Goal: Task Accomplishment & Management: Complete application form

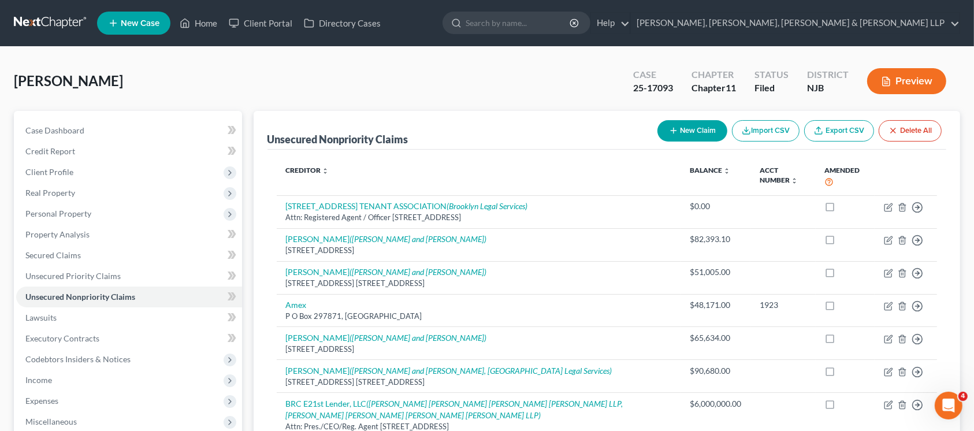
click at [82, 187] on span "Real Property" at bounding box center [129, 193] width 226 height 21
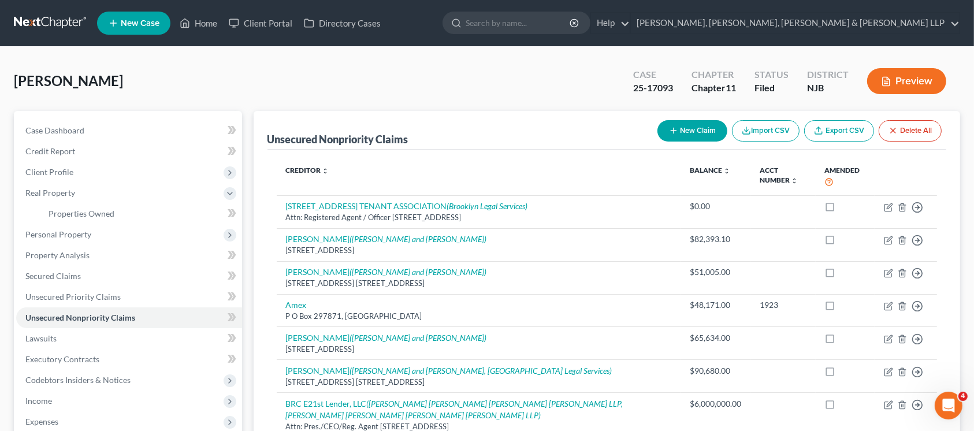
click at [89, 239] on span "Personal Property" at bounding box center [129, 234] width 226 height 21
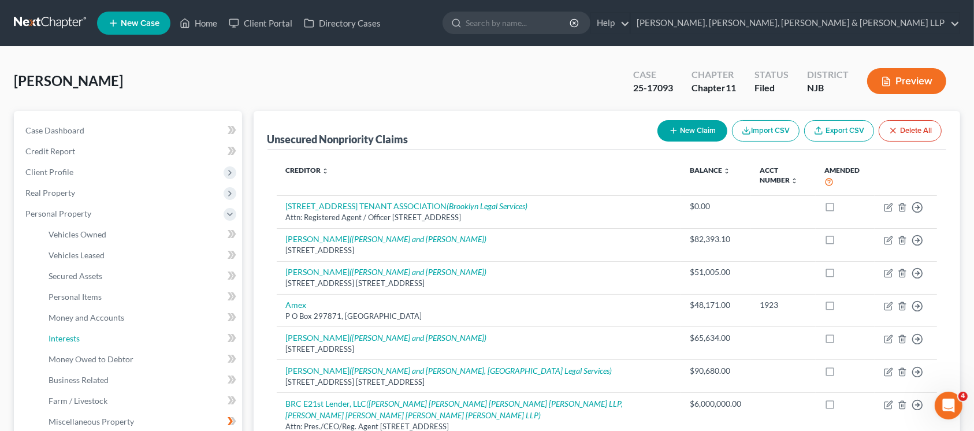
click at [85, 337] on link "Interests" at bounding box center [140, 338] width 203 height 21
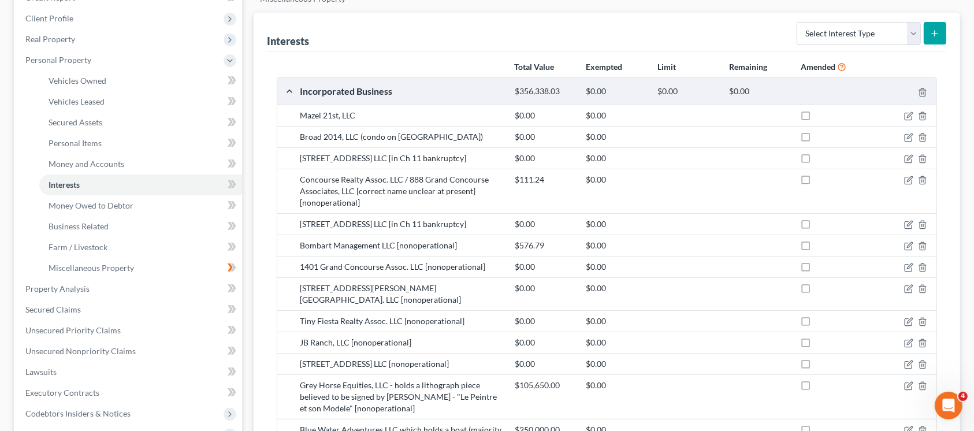
scroll to position [231, 0]
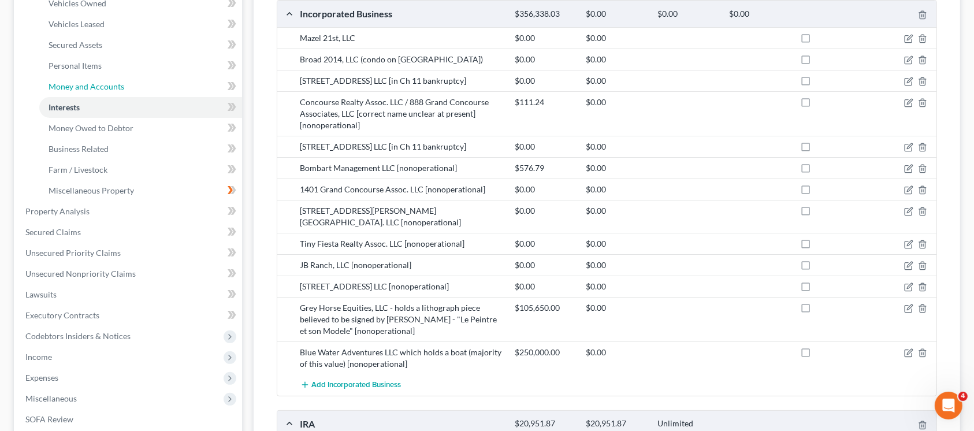
click at [126, 84] on link "Money and Accounts" at bounding box center [140, 86] width 203 height 21
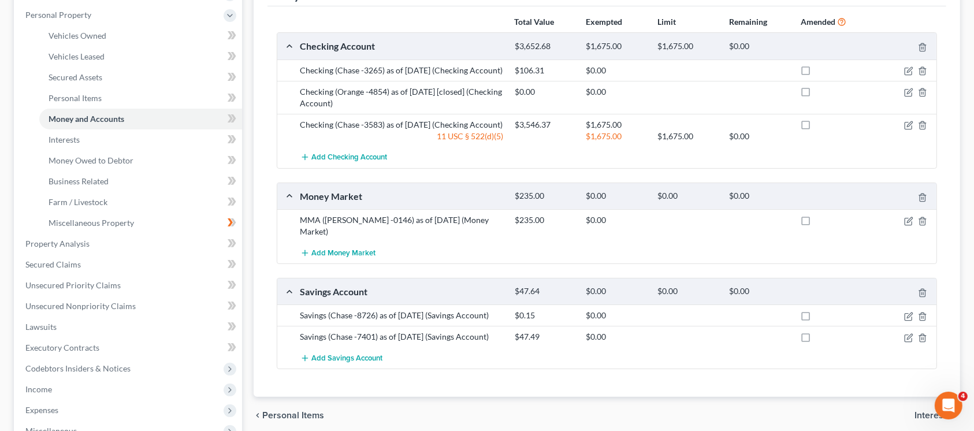
scroll to position [231, 0]
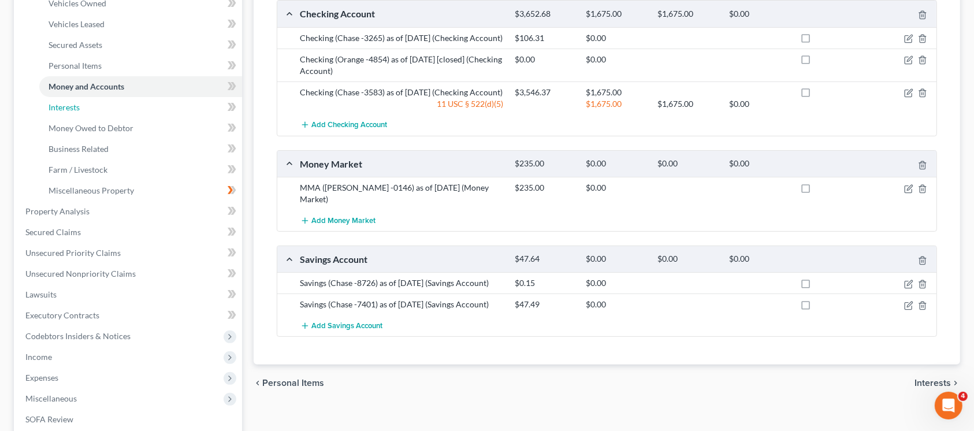
click at [142, 111] on link "Interests" at bounding box center [140, 107] width 203 height 21
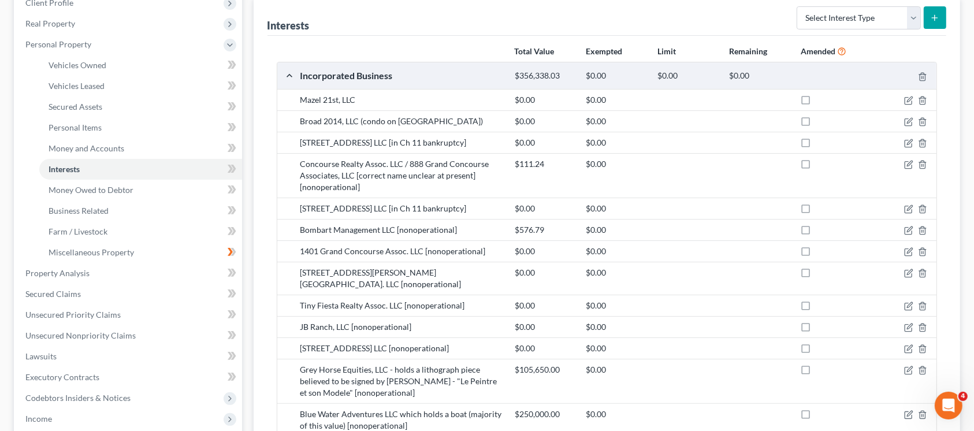
scroll to position [77, 0]
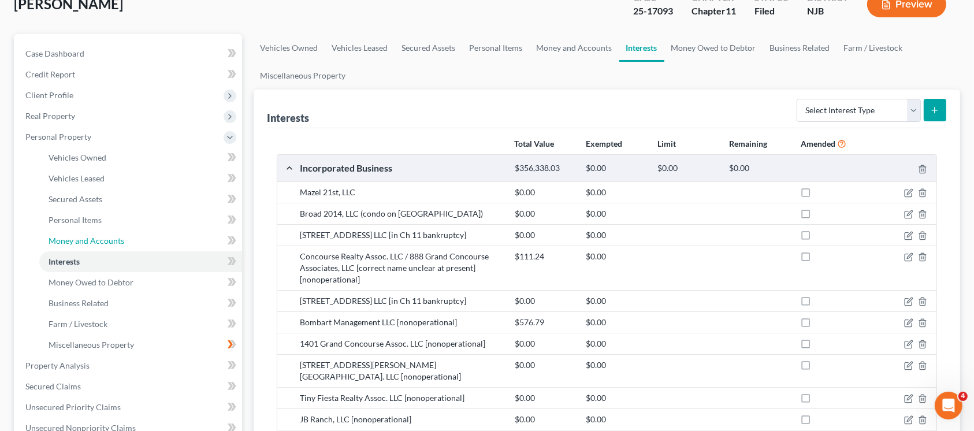
click at [98, 233] on link "Money and Accounts" at bounding box center [140, 240] width 203 height 21
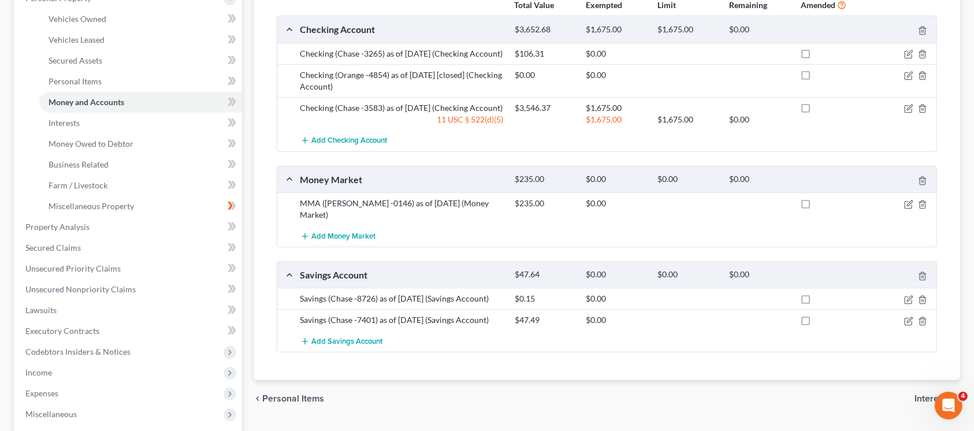
scroll to position [139, 0]
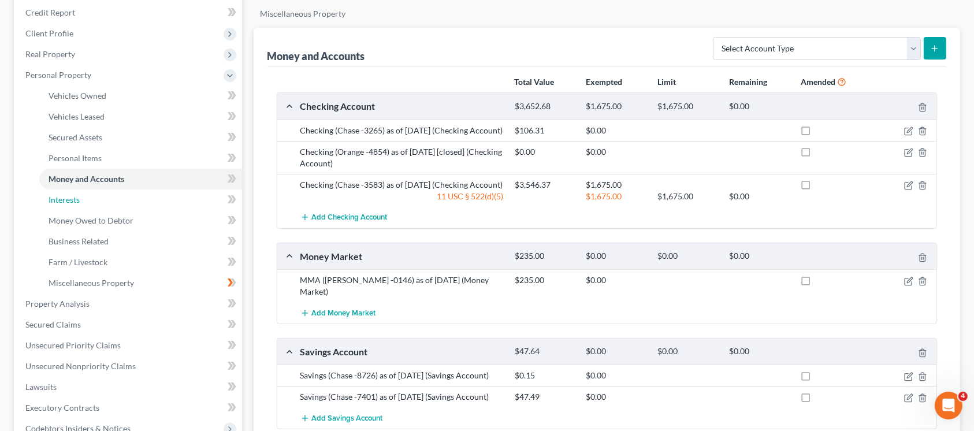
click at [111, 194] on link "Interests" at bounding box center [140, 199] width 203 height 21
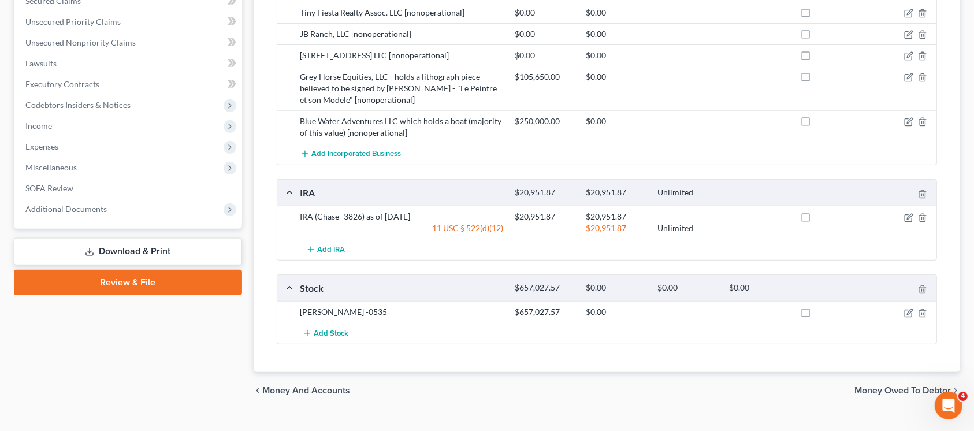
scroll to position [231, 0]
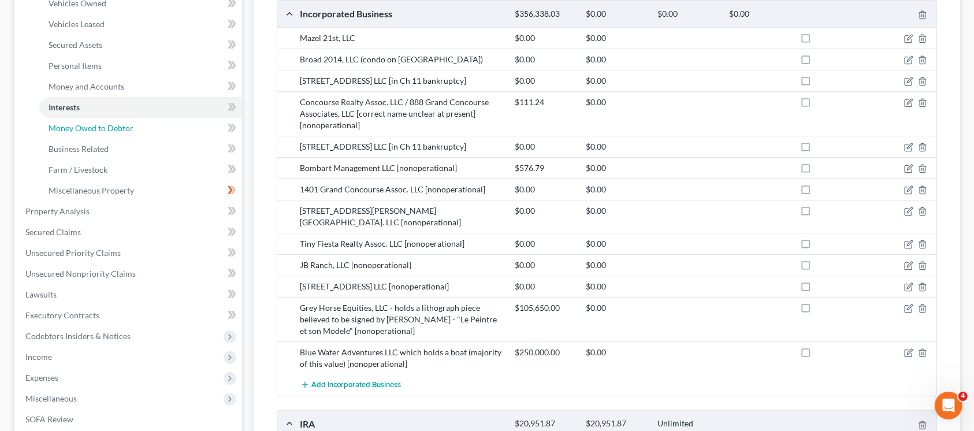
click at [116, 126] on span "Money Owed to Debtor" at bounding box center [91, 128] width 85 height 10
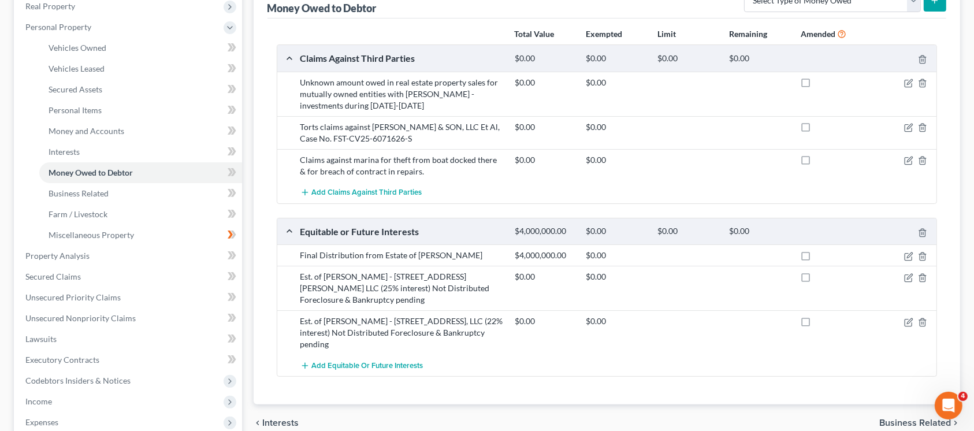
scroll to position [154, 0]
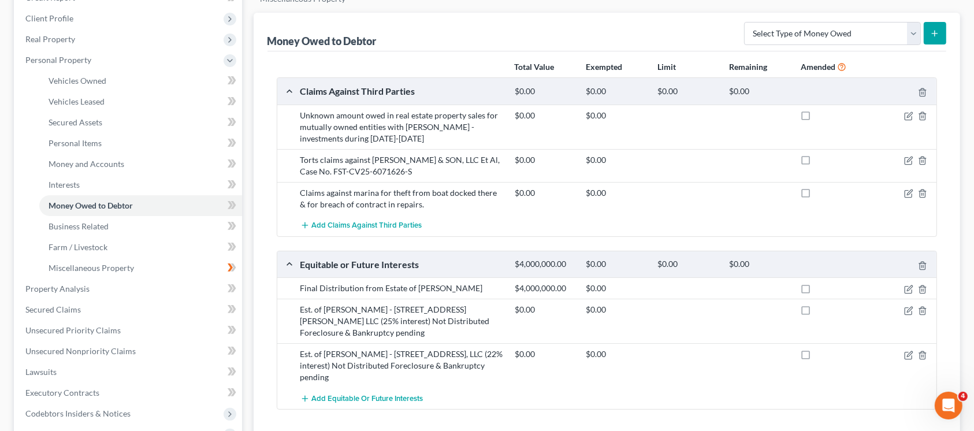
click at [225, 58] on icon at bounding box center [229, 60] width 9 height 9
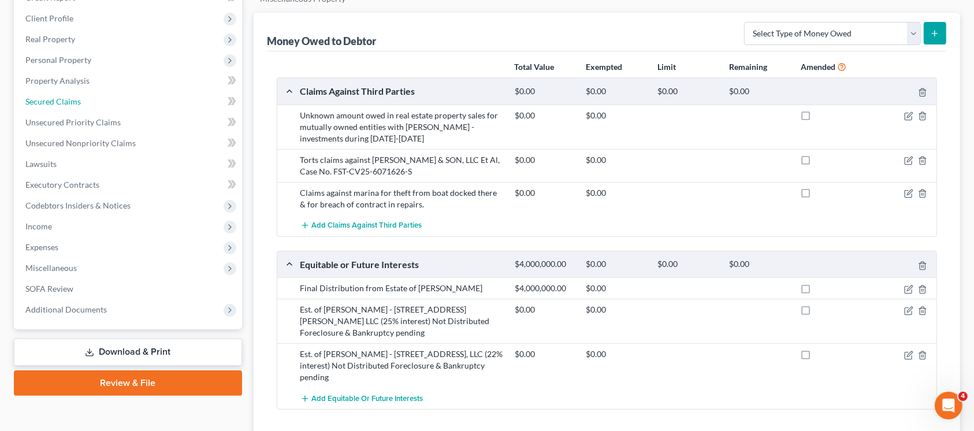
click at [143, 98] on link "Secured Claims" at bounding box center [129, 101] width 226 height 21
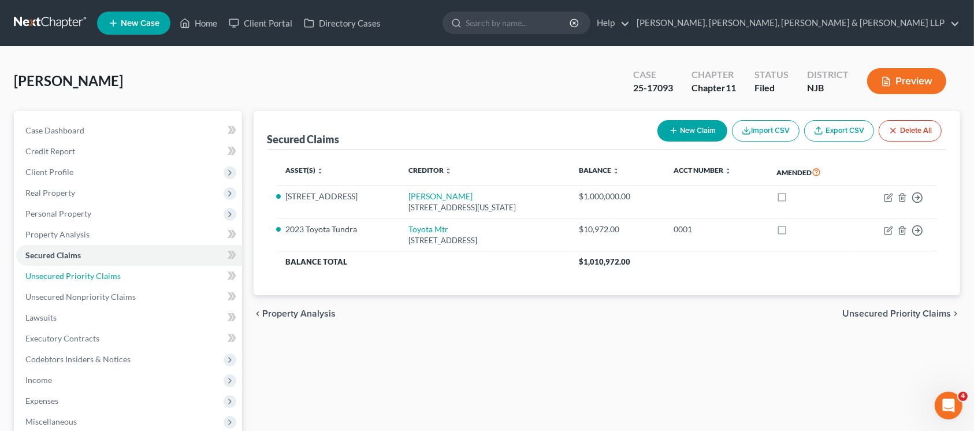
click at [198, 279] on link "Unsecured Priority Claims" at bounding box center [129, 276] width 226 height 21
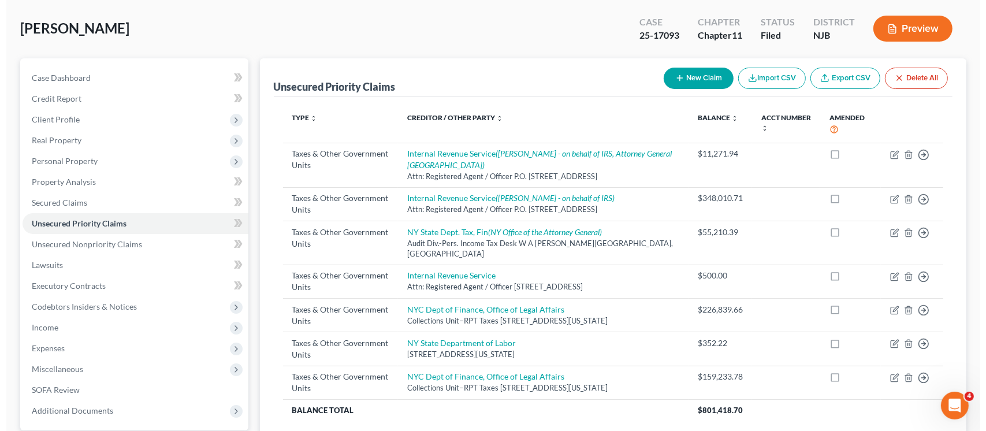
scroll to position [77, 0]
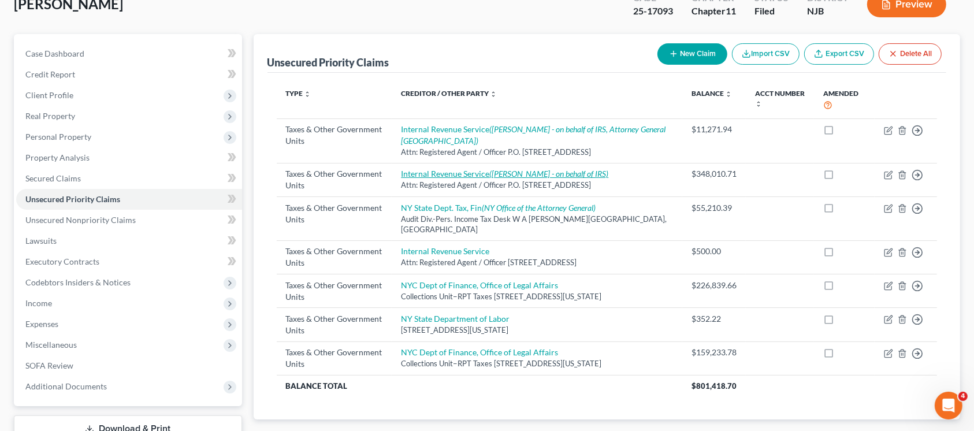
click at [583, 169] on icon "([PERSON_NAME] - on behalf of IRS)" at bounding box center [548, 174] width 119 height 10
select select "0"
select select "39"
select select "0"
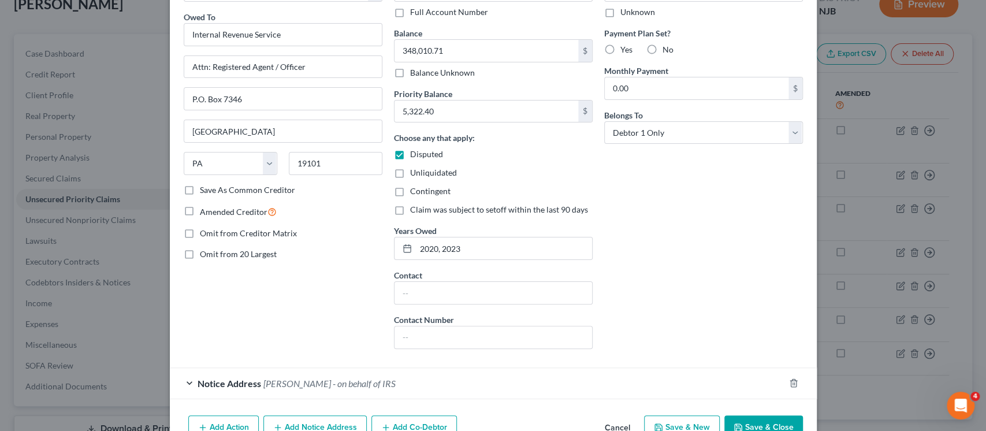
scroll to position [150, 0]
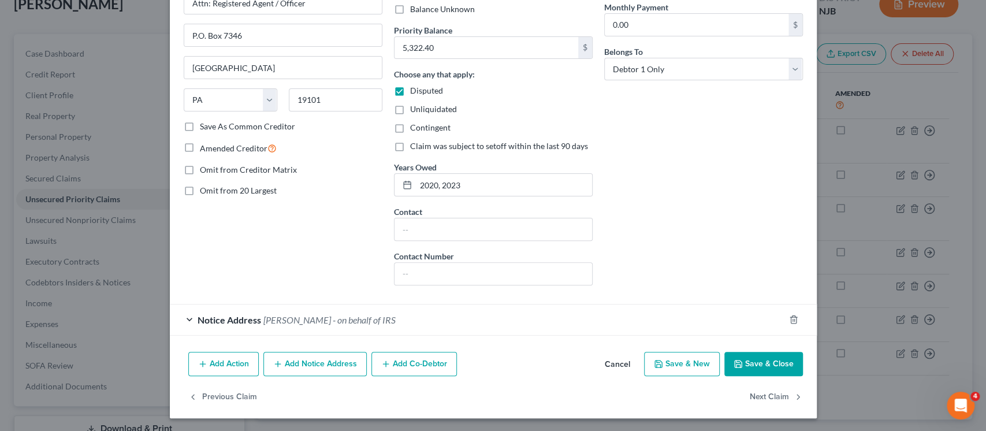
click at [618, 362] on button "Cancel" at bounding box center [617, 364] width 44 height 23
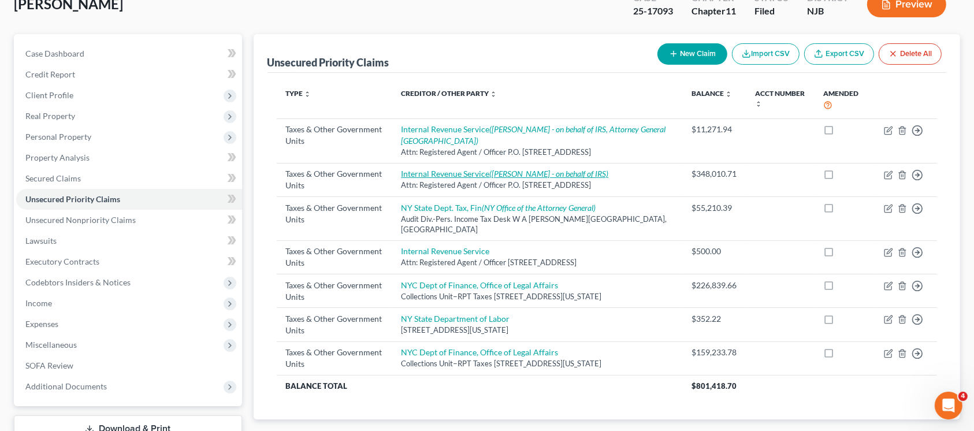
click at [501, 177] on icon "([PERSON_NAME] - on behalf of IRS)" at bounding box center [548, 174] width 119 height 10
select select "0"
select select "39"
select select "0"
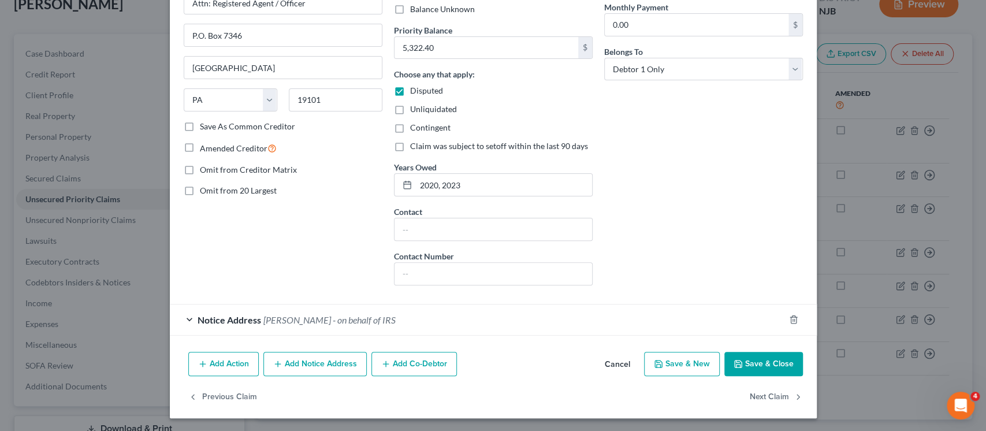
scroll to position [0, 0]
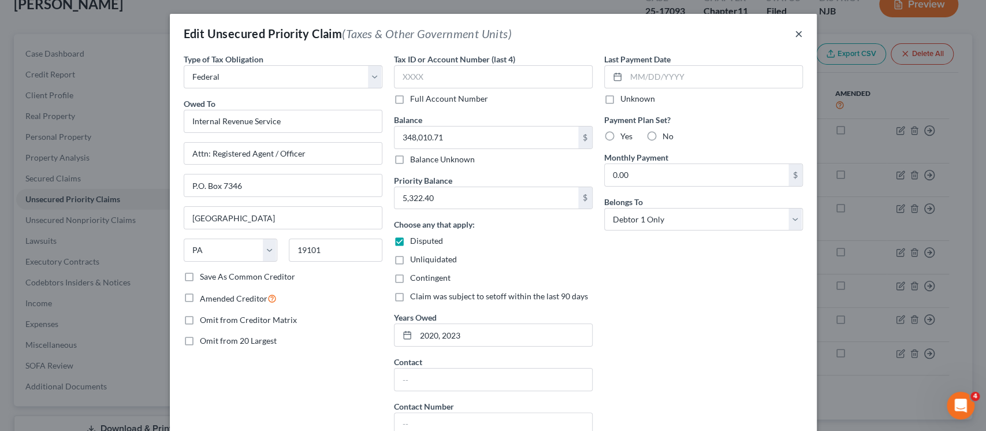
click at [795, 35] on button "×" at bounding box center [799, 34] width 8 height 14
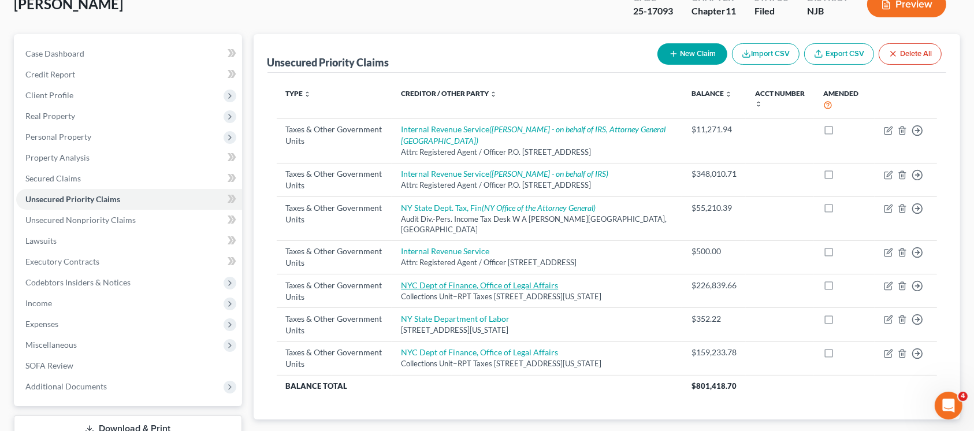
click at [513, 280] on link "NYC Dept of Finance, Office of Legal Affairs" at bounding box center [479, 285] width 157 height 10
select select "1"
select select "35"
select select "3"
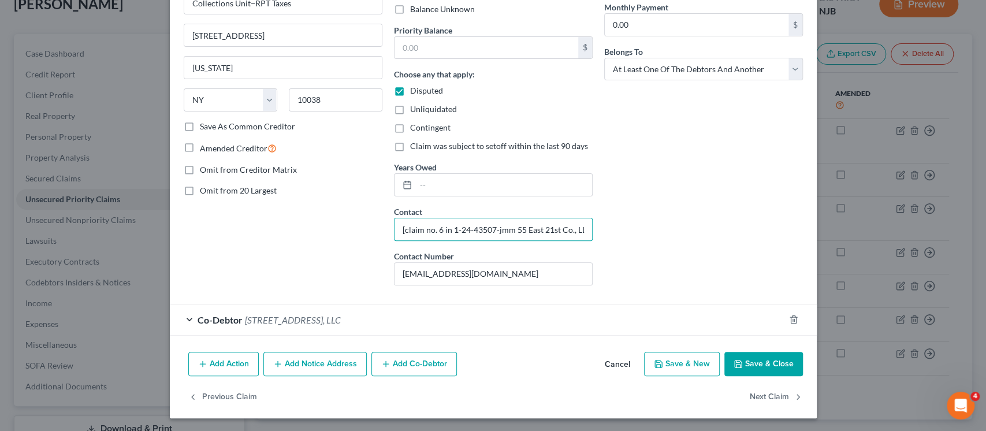
scroll to position [0, 6]
drag, startPoint x: 519, startPoint y: 229, endPoint x: 646, endPoint y: 229, distance: 126.5
click at [646, 229] on div "Type of Tax Obligation * Select Federal City State Franchise Tax Board Other Ow…" at bounding box center [493, 99] width 631 height 392
click at [530, 224] on input "[claim no. 6 in 1-24-43507-jmm 55 East 21st Co., LLC]" at bounding box center [493, 229] width 198 height 22
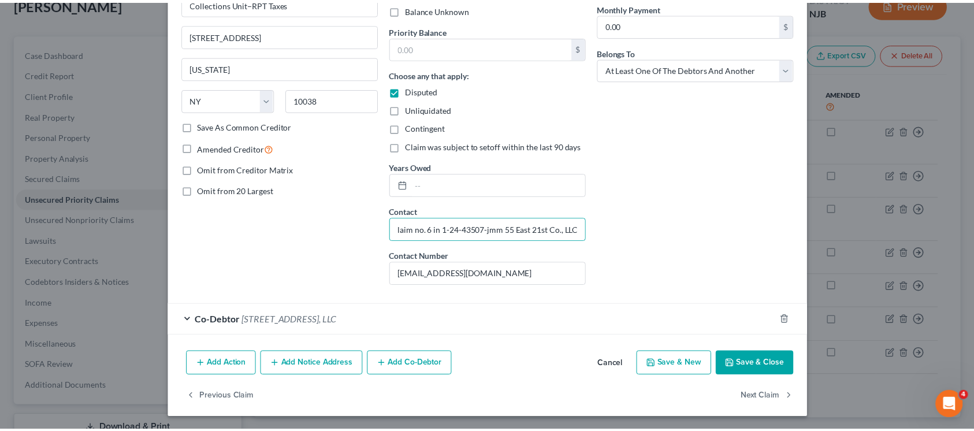
scroll to position [0, 0]
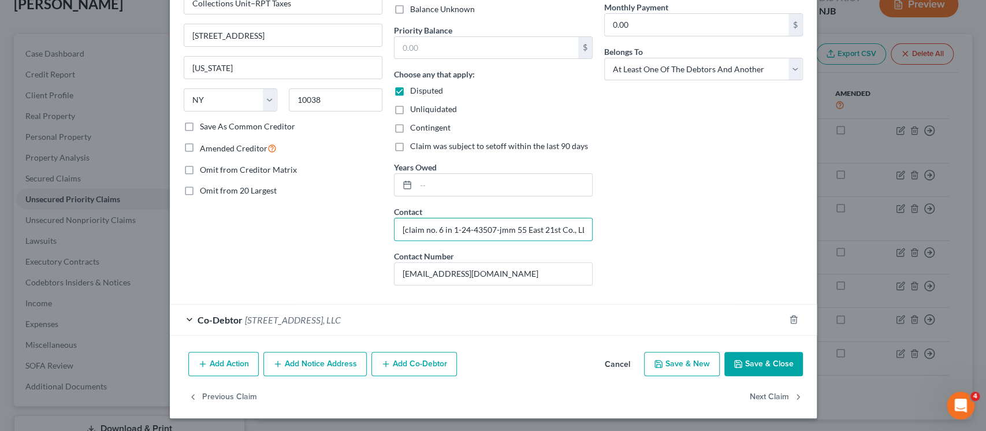
click at [605, 353] on button "Cancel" at bounding box center [617, 364] width 44 height 23
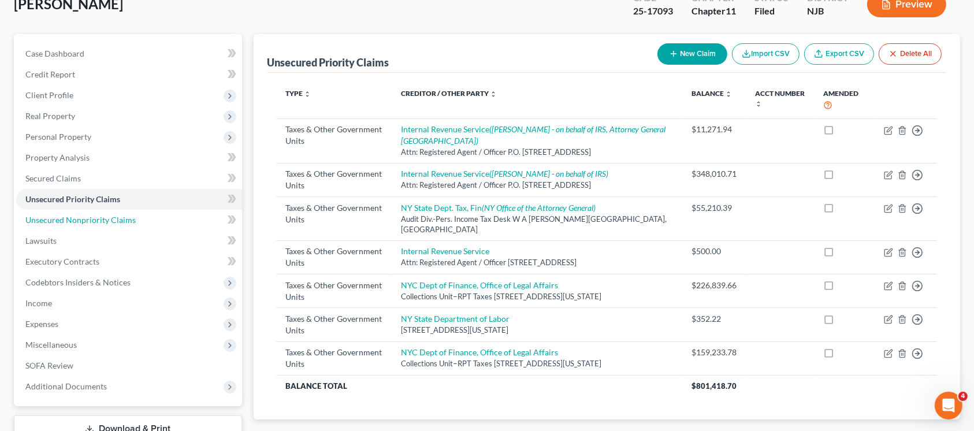
click at [136, 218] on link "Unsecured Nonpriority Claims" at bounding box center [129, 220] width 226 height 21
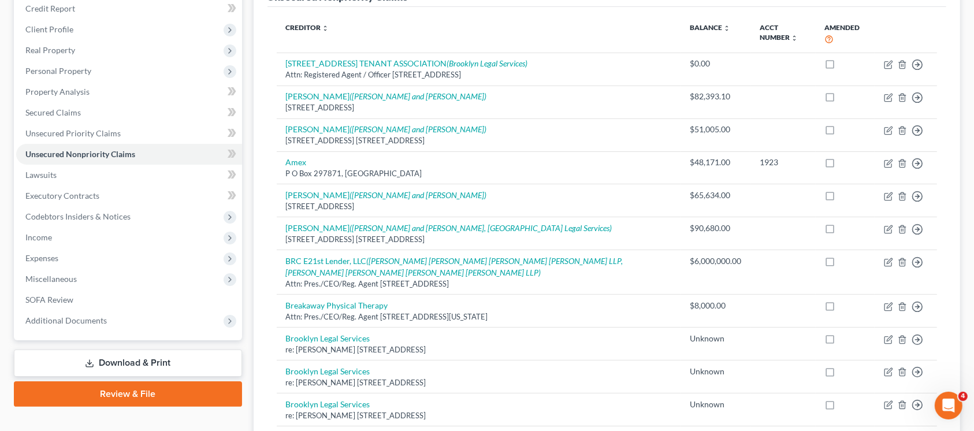
scroll to position [154, 0]
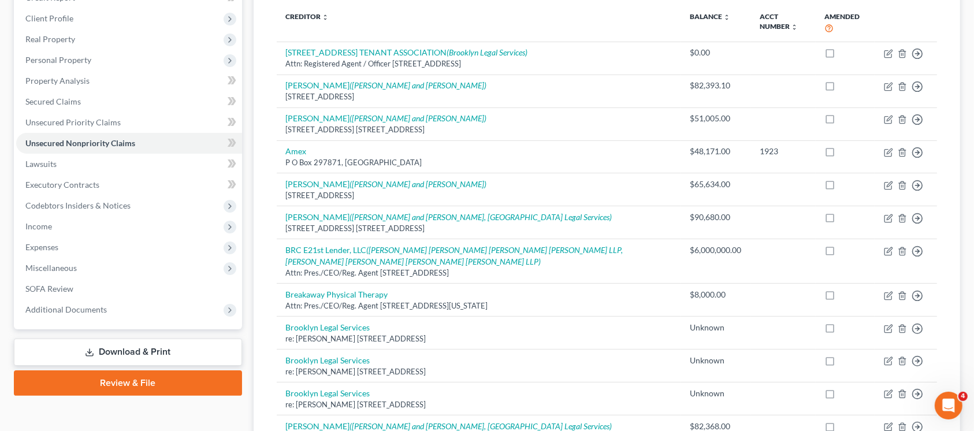
click at [100, 221] on span "Income" at bounding box center [129, 226] width 226 height 21
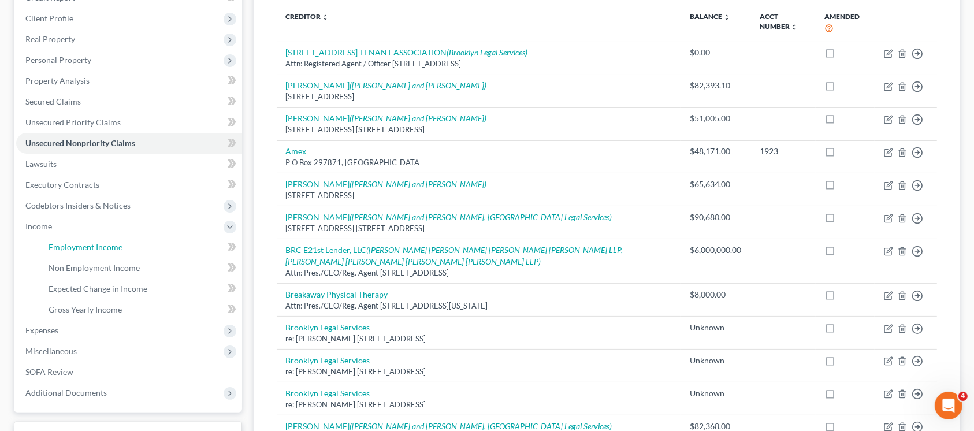
click at [109, 245] on span "Employment Income" at bounding box center [86, 247] width 74 height 10
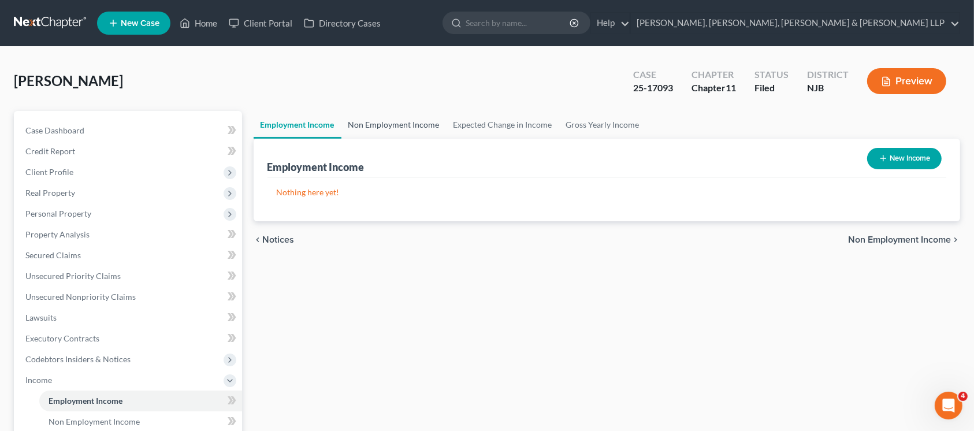
click at [396, 118] on link "Non Employment Income" at bounding box center [393, 125] width 105 height 28
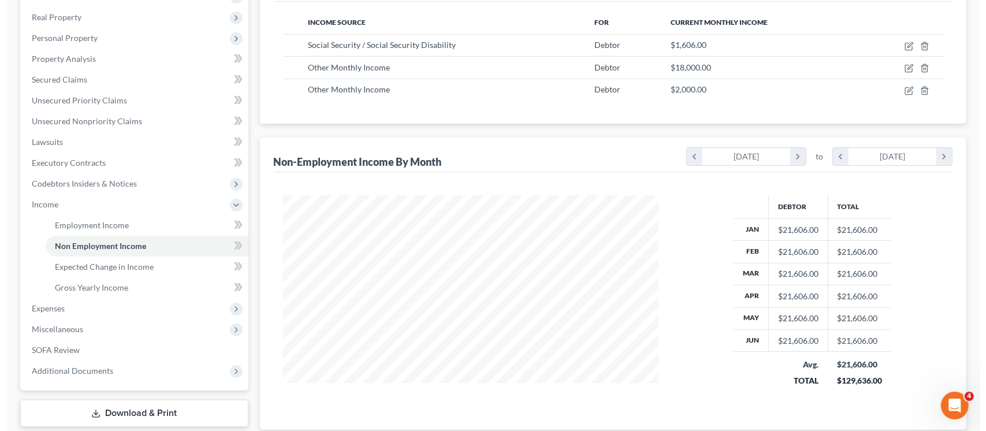
scroll to position [77, 0]
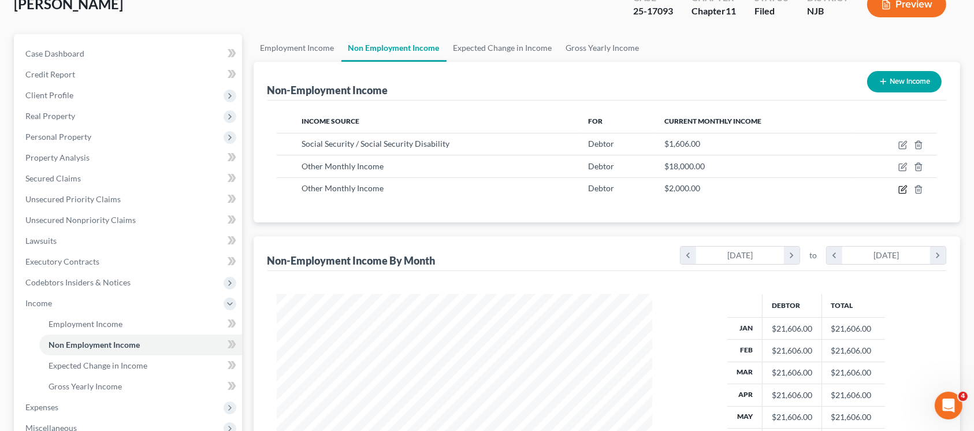
click at [906, 189] on icon "button" at bounding box center [902, 189] width 9 height 9
select select "13"
select select "0"
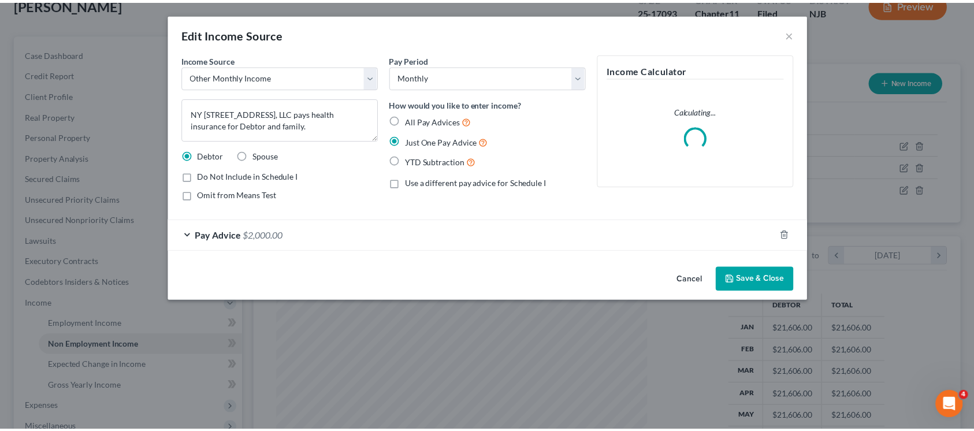
scroll to position [206, 404]
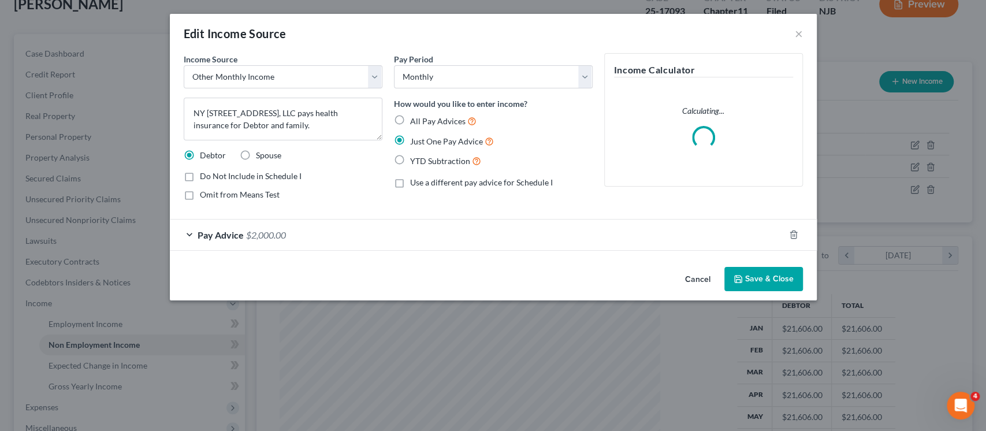
click at [696, 277] on button "Cancel" at bounding box center [698, 279] width 44 height 23
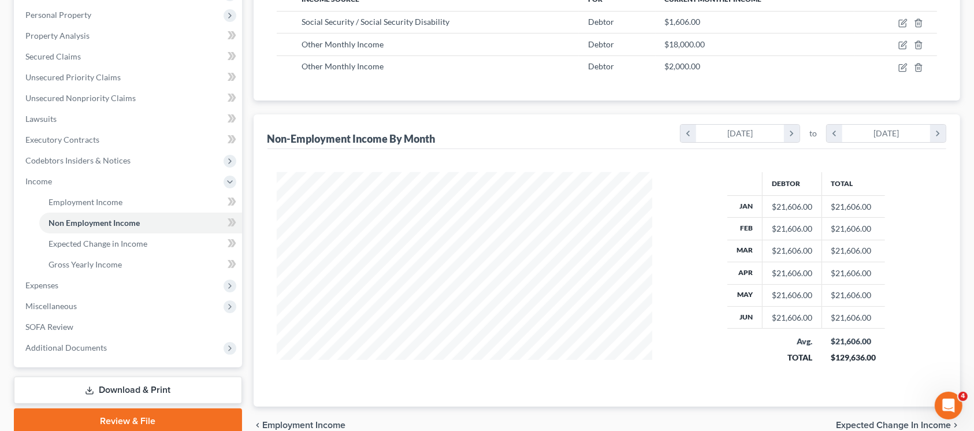
scroll to position [231, 0]
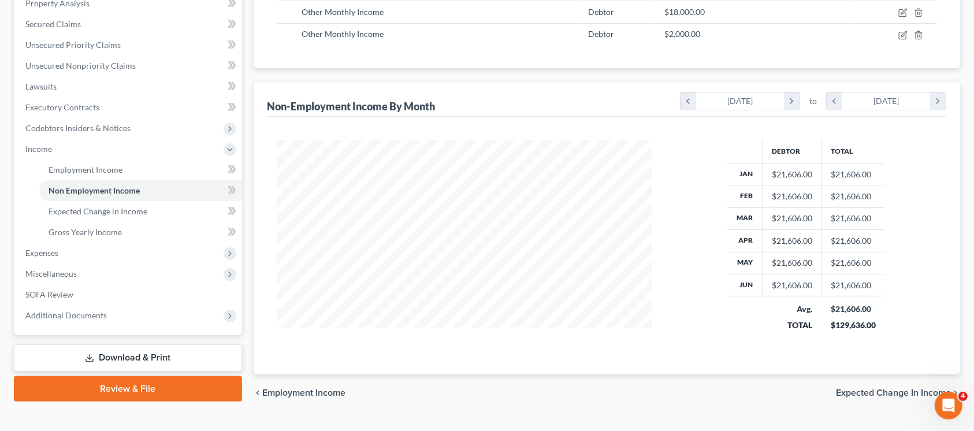
click at [152, 243] on span "Expenses" at bounding box center [129, 253] width 226 height 21
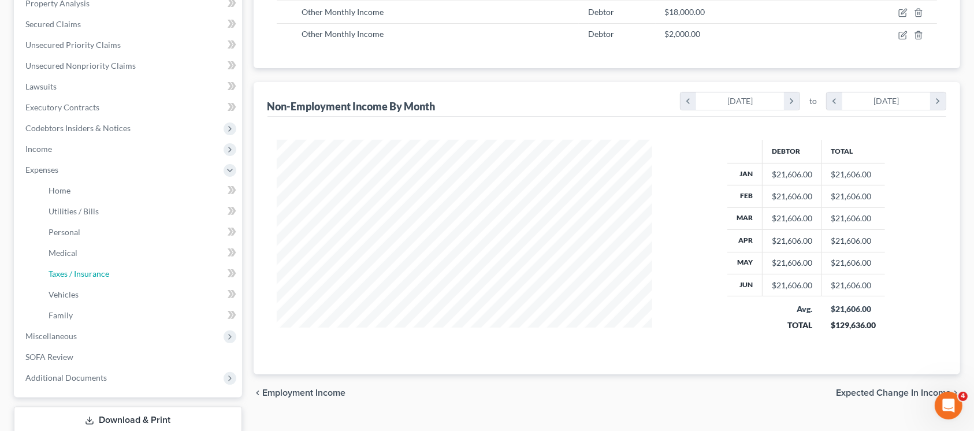
click at [144, 281] on link "Taxes / Insurance" at bounding box center [140, 273] width 203 height 21
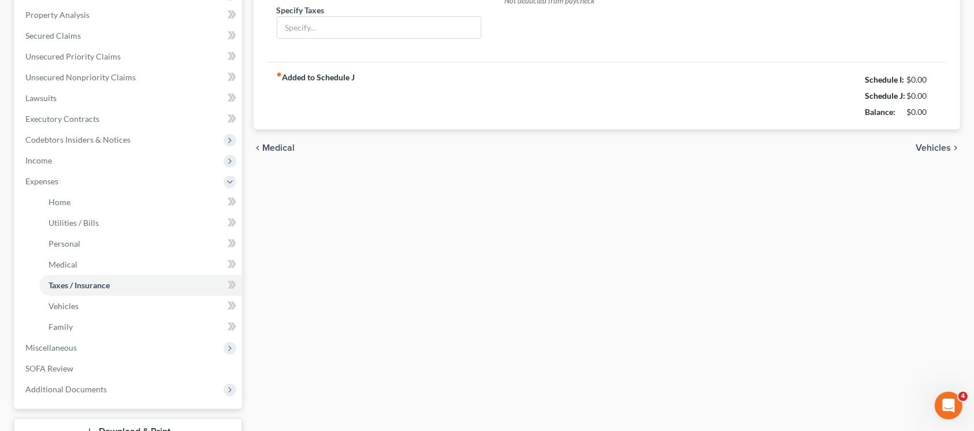
type input "0.00"
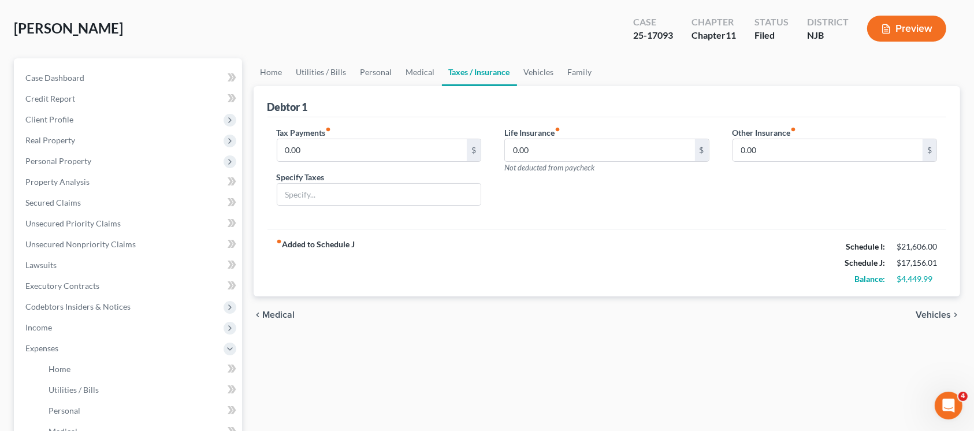
scroll to position [77, 0]
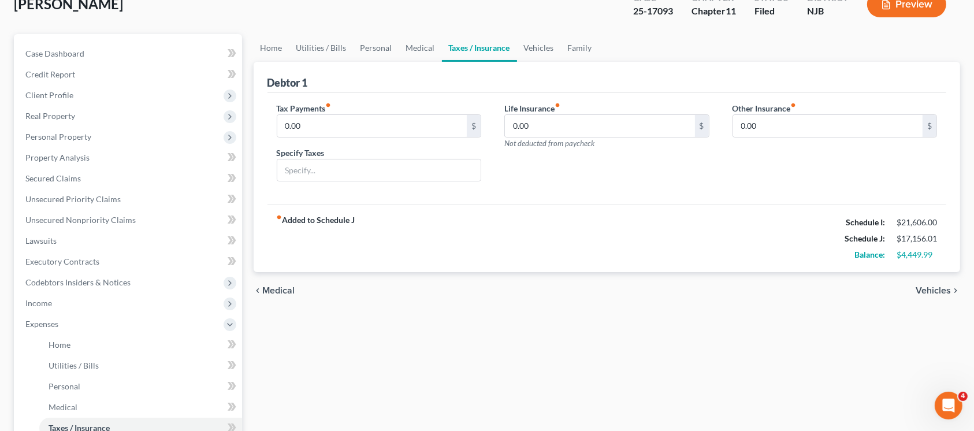
click at [76, 135] on span "Personal Property" at bounding box center [58, 137] width 66 height 10
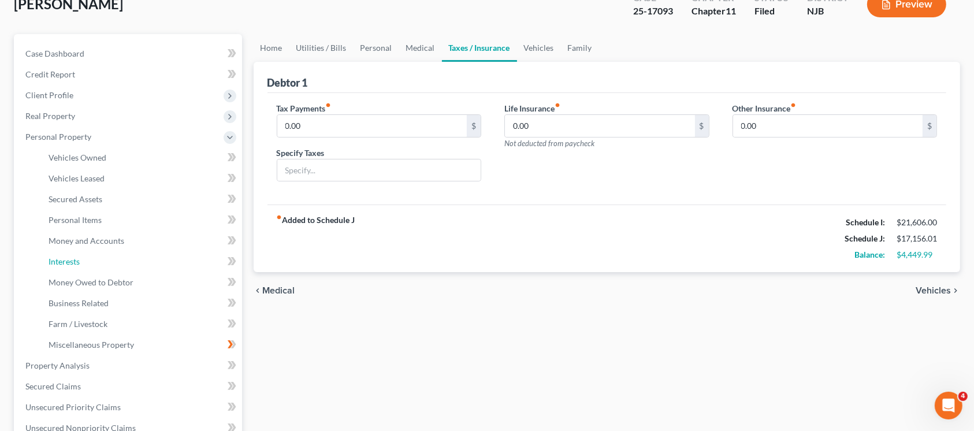
click at [69, 256] on span "Interests" at bounding box center [64, 261] width 31 height 10
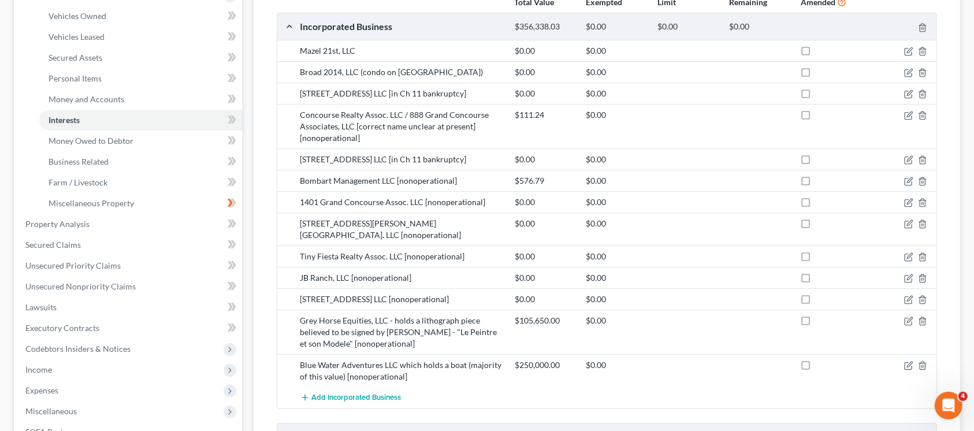
scroll to position [162, 0]
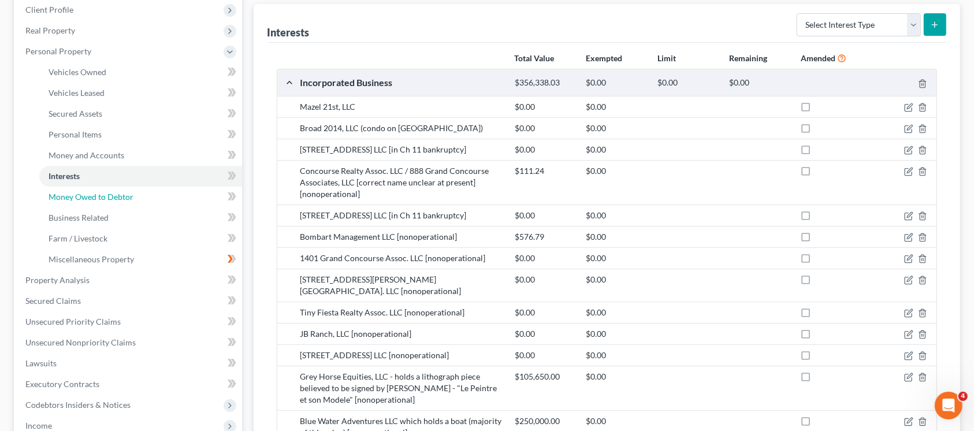
click at [114, 198] on span "Money Owed to Debtor" at bounding box center [91, 197] width 85 height 10
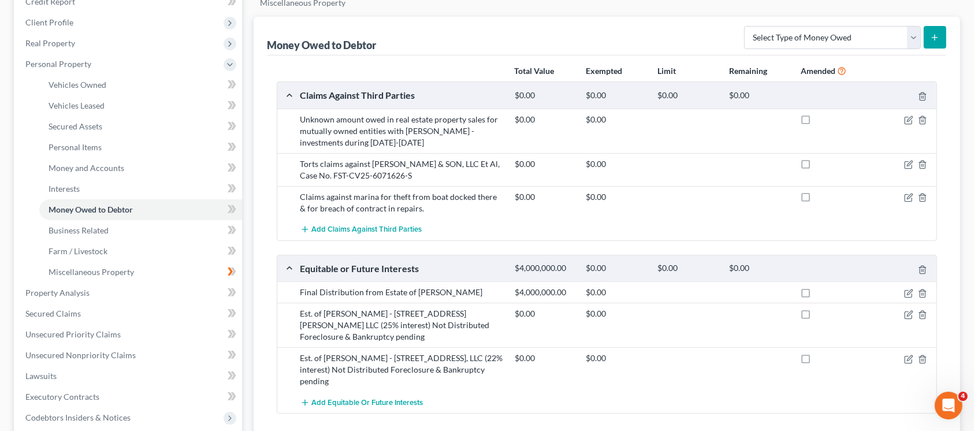
scroll to position [154, 0]
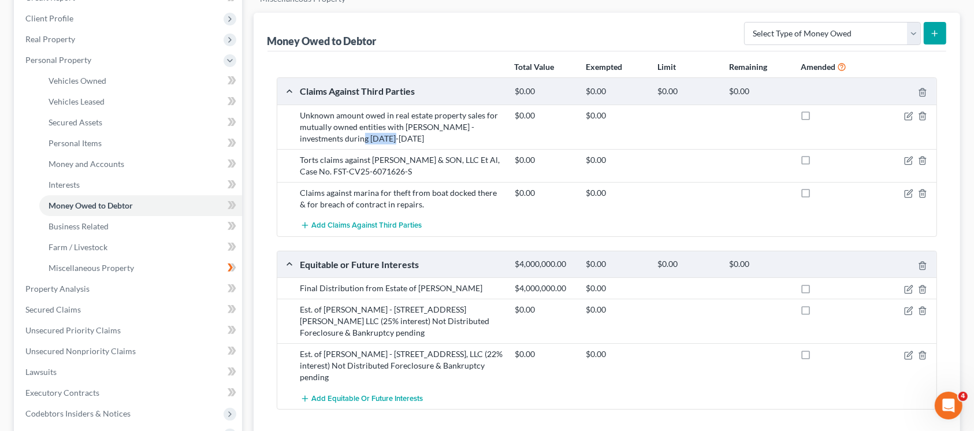
drag, startPoint x: 375, startPoint y: 140, endPoint x: 327, endPoint y: 138, distance: 47.4
click at [327, 138] on div "Unknown amount owed in real estate property sales for mutually owned entities w…" at bounding box center [402, 127] width 214 height 35
click at [401, 141] on div "Unknown amount owed in real estate property sales for mutually owned entities w…" at bounding box center [402, 127] width 214 height 35
drag, startPoint x: 361, startPoint y: 122, endPoint x: 423, endPoint y: 141, distance: 64.7
click at [423, 141] on div "Unknown amount owed in real estate property sales for mutually owned entities w…" at bounding box center [402, 127] width 214 height 35
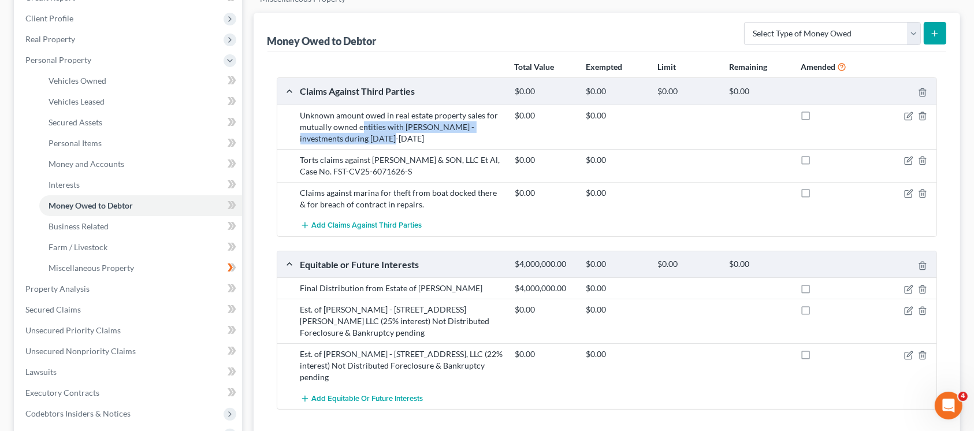
click at [427, 132] on div "Unknown amount owed in real estate property sales for mutually owned entities w…" at bounding box center [402, 127] width 214 height 35
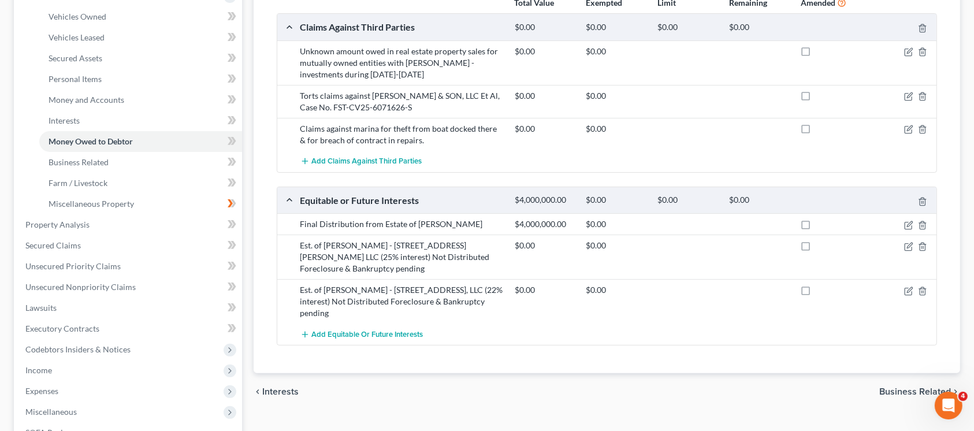
scroll to position [308, 0]
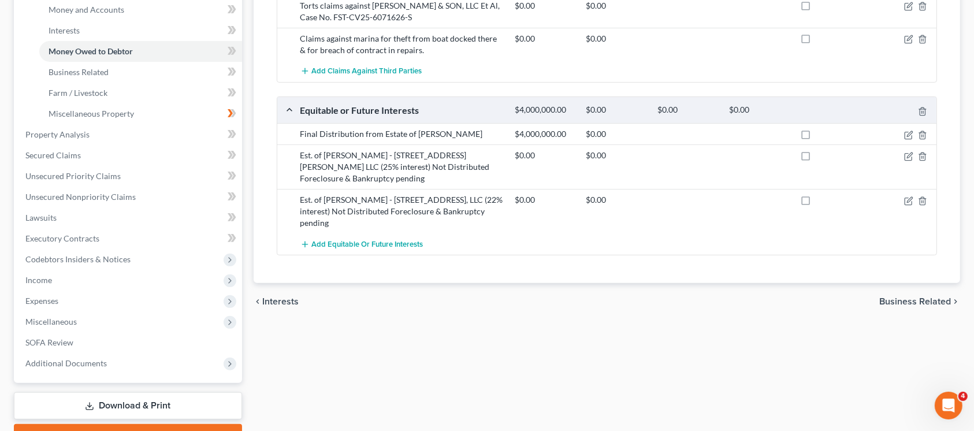
click at [81, 298] on span "Expenses" at bounding box center [129, 301] width 226 height 21
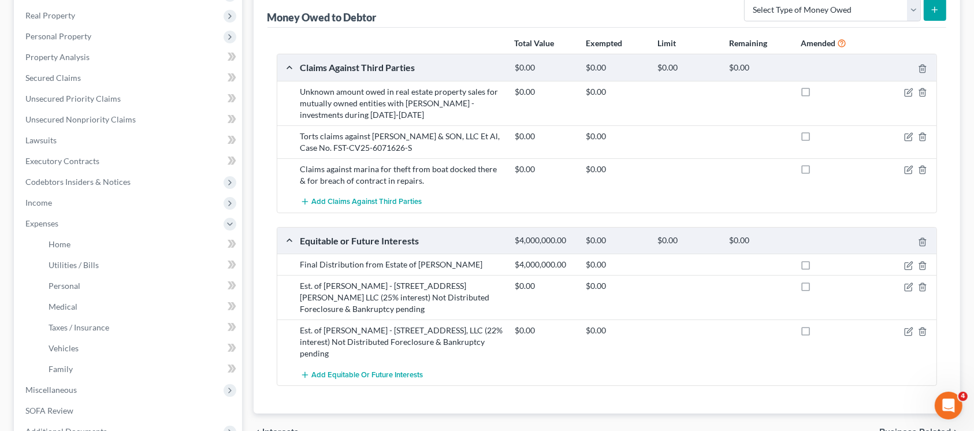
scroll to position [153, 0]
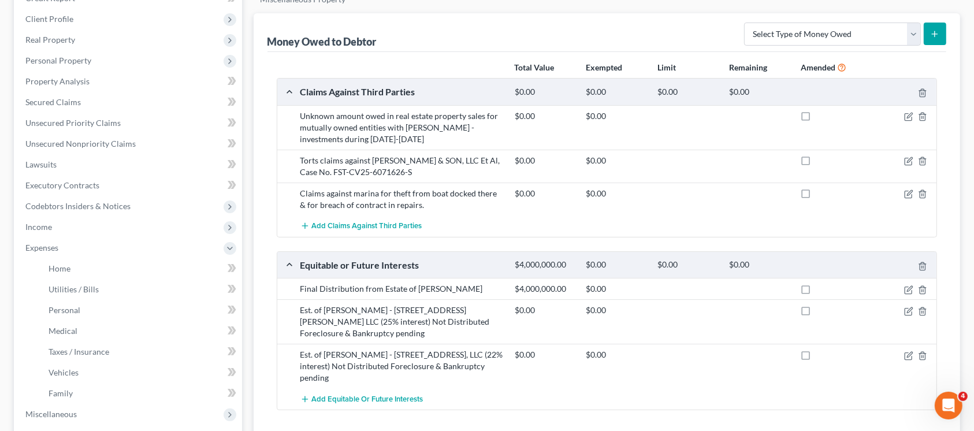
click at [229, 249] on icon at bounding box center [229, 248] width 9 height 9
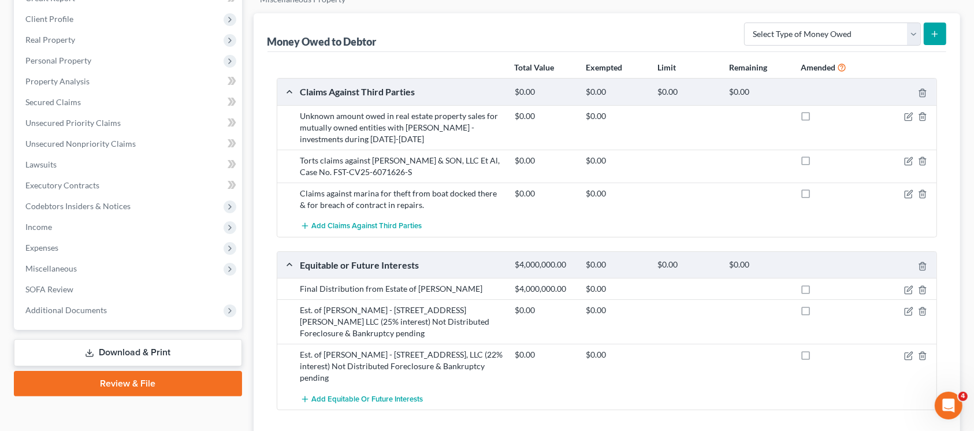
click at [89, 60] on span "Personal Property" at bounding box center [58, 60] width 66 height 10
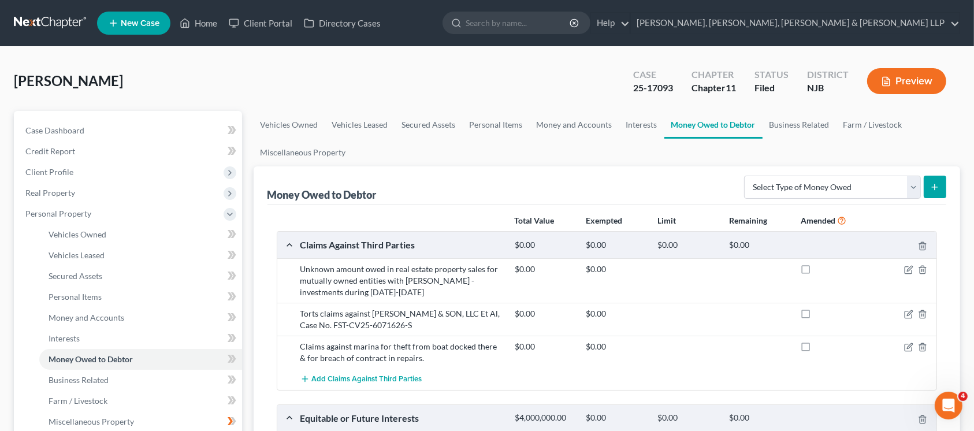
scroll to position [154, 0]
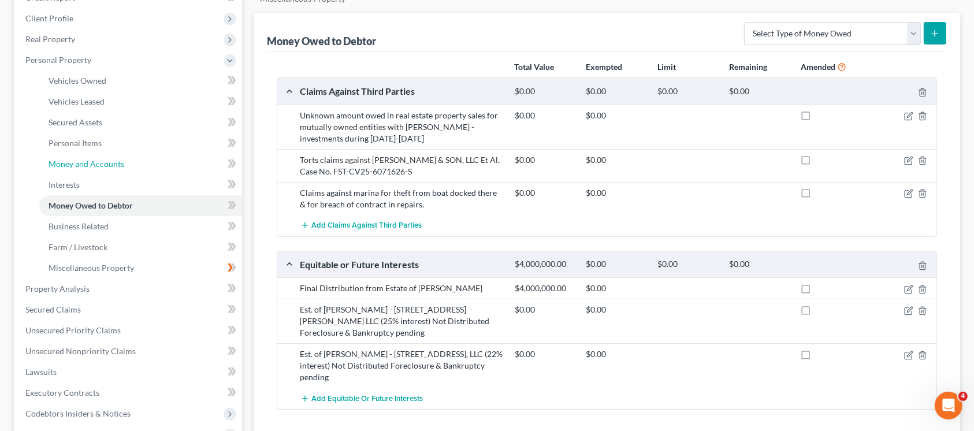
click at [133, 166] on link "Money and Accounts" at bounding box center [140, 164] width 203 height 21
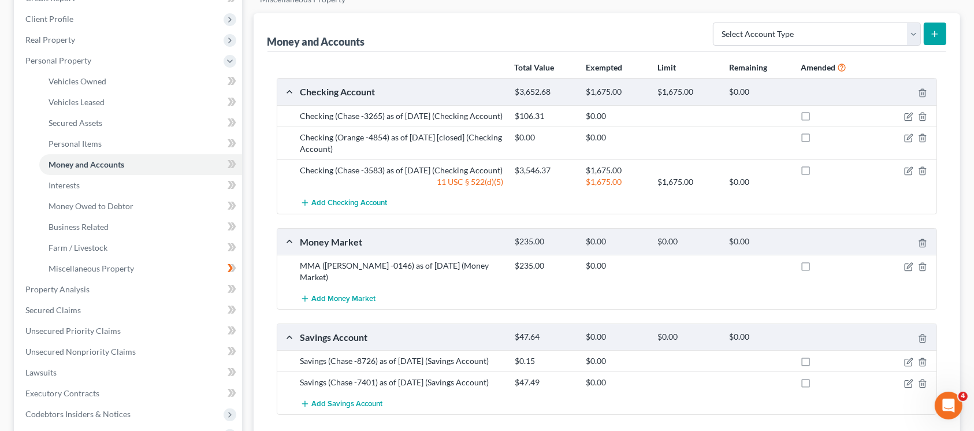
scroll to position [154, 0]
click at [157, 149] on link "Personal Items" at bounding box center [140, 143] width 203 height 21
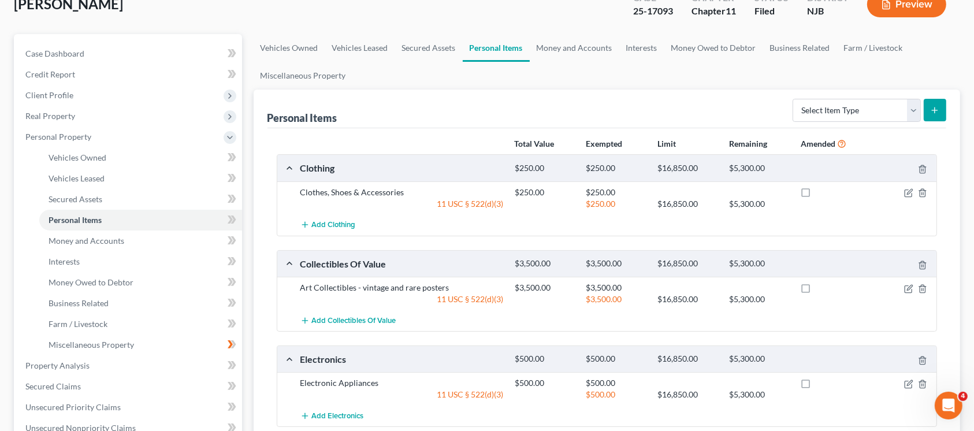
scroll to position [308, 0]
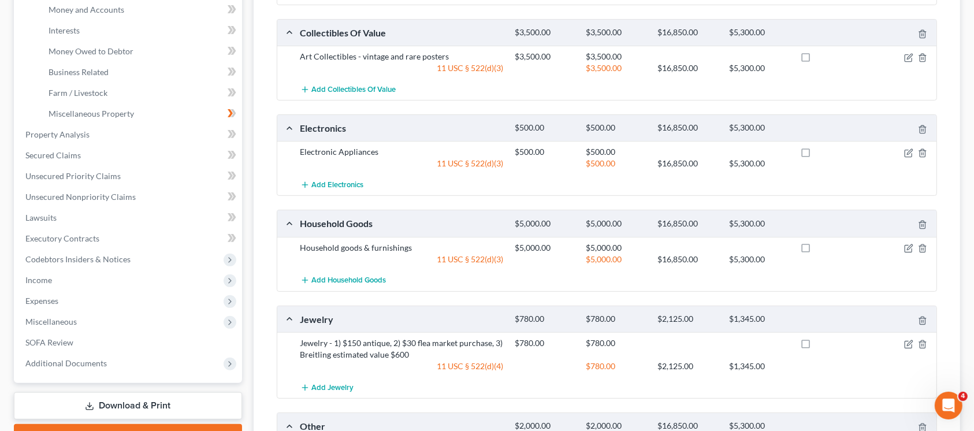
click at [84, 272] on span "Income" at bounding box center [129, 280] width 226 height 21
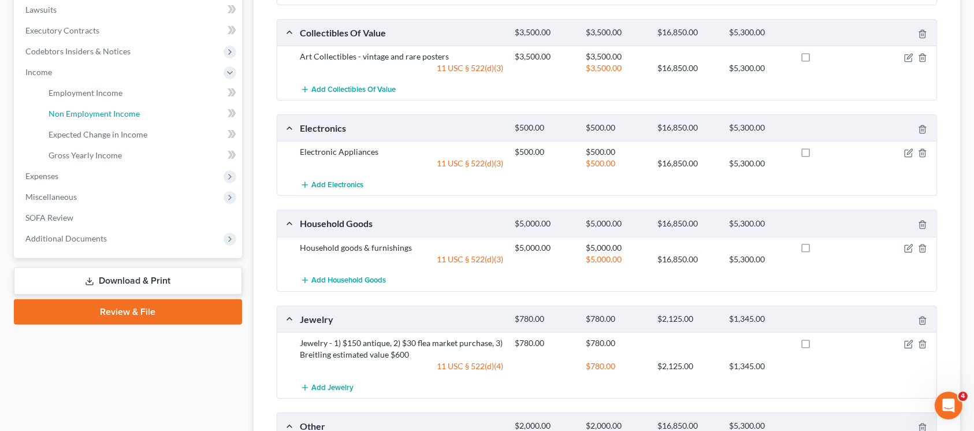
click at [163, 116] on link "Non Employment Income" at bounding box center [140, 113] width 203 height 21
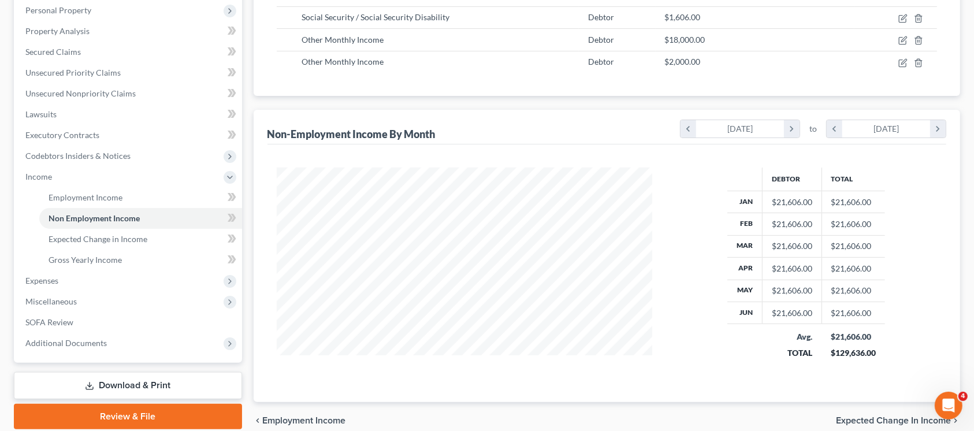
scroll to position [254, 0]
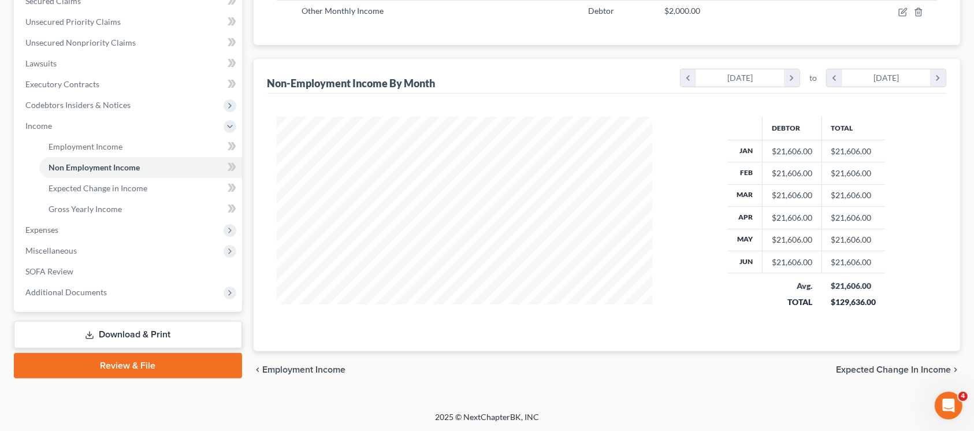
click at [104, 236] on span "Expenses" at bounding box center [129, 229] width 226 height 21
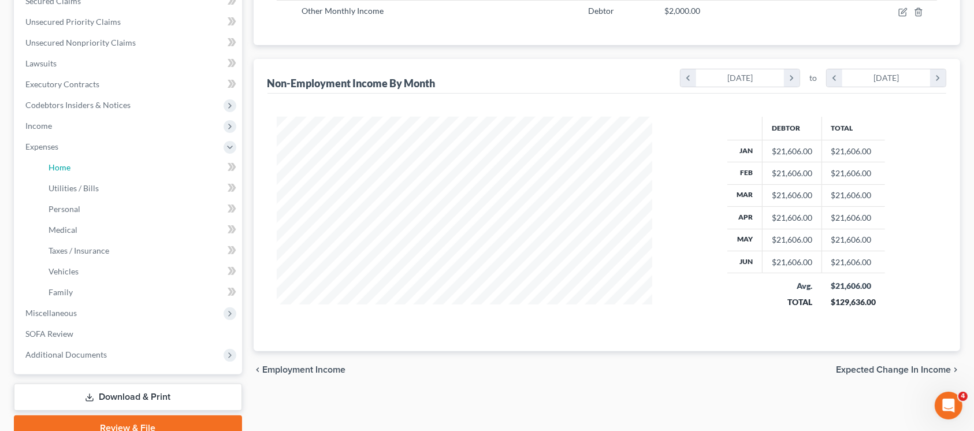
click at [107, 169] on link "Home" at bounding box center [140, 167] width 203 height 21
